Goal: Navigation & Orientation: Understand site structure

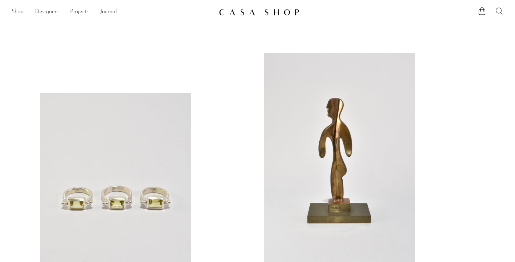
click at [20, 13] on link "Shop" at bounding box center [17, 12] width 12 height 9
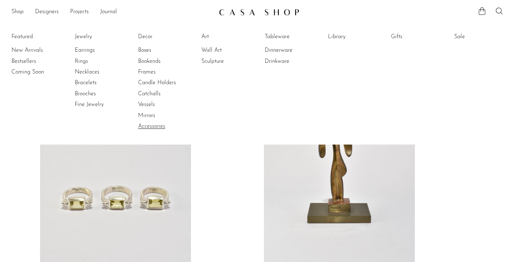
click at [149, 125] on link "Accessories" at bounding box center [165, 127] width 54 height 8
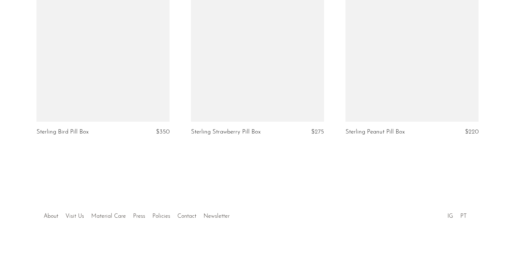
scroll to position [1887, 0]
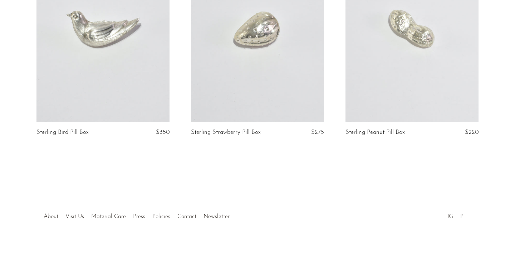
drag, startPoint x: 298, startPoint y: 249, endPoint x: 298, endPoint y: 215, distance: 34.7
click at [298, 244] on div at bounding box center [257, 250] width 515 height 29
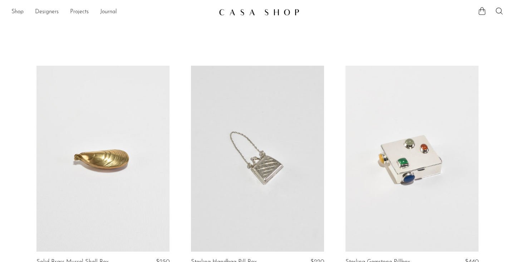
scroll to position [0, 0]
click at [20, 11] on link "Shop" at bounding box center [17, 12] width 12 height 9
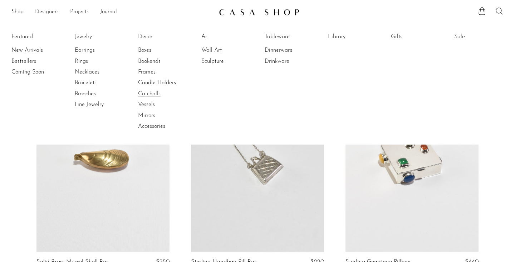
click at [155, 93] on link "Catchalls" at bounding box center [165, 94] width 54 height 8
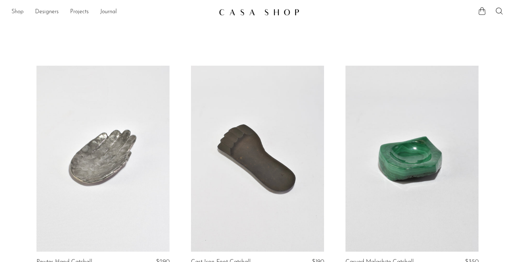
click at [18, 9] on link "Shop" at bounding box center [17, 12] width 12 height 9
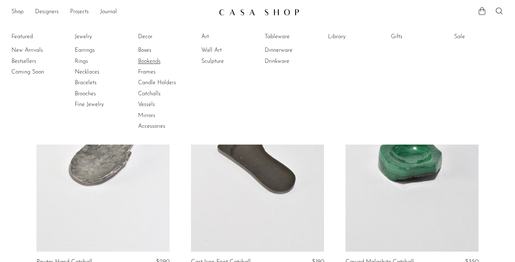
click at [149, 60] on link "Bookends" at bounding box center [165, 62] width 54 height 8
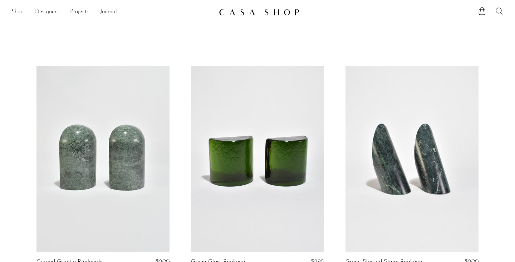
click at [15, 11] on link "Shop" at bounding box center [17, 12] width 12 height 9
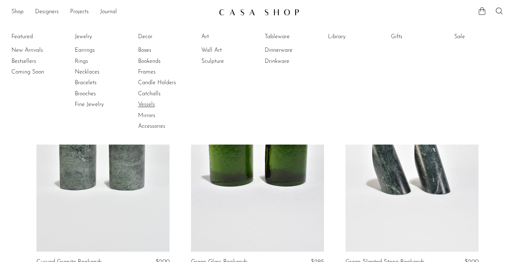
click at [149, 102] on link "Vessels" at bounding box center [165, 105] width 54 height 8
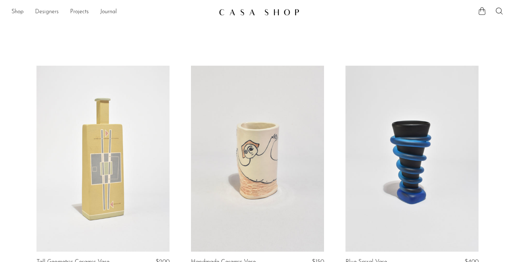
click at [56, 12] on link "Designers" at bounding box center [47, 12] width 24 height 9
